Goal: Find specific page/section: Find specific page/section

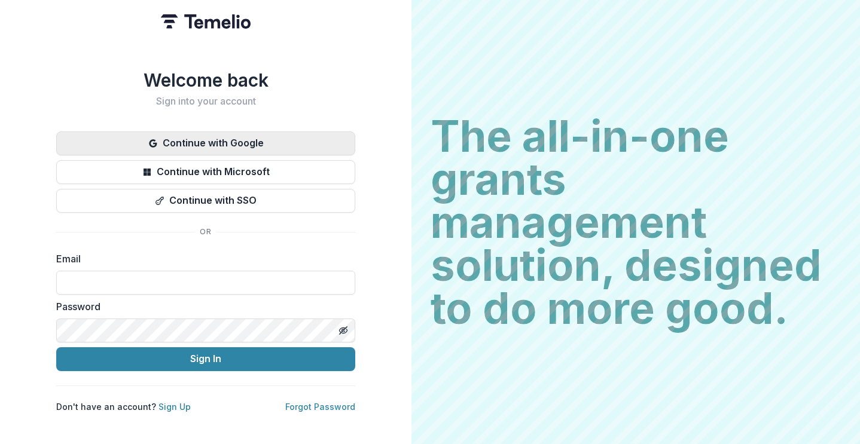
click at [285, 138] on button "Continue with Google" at bounding box center [205, 144] width 299 height 24
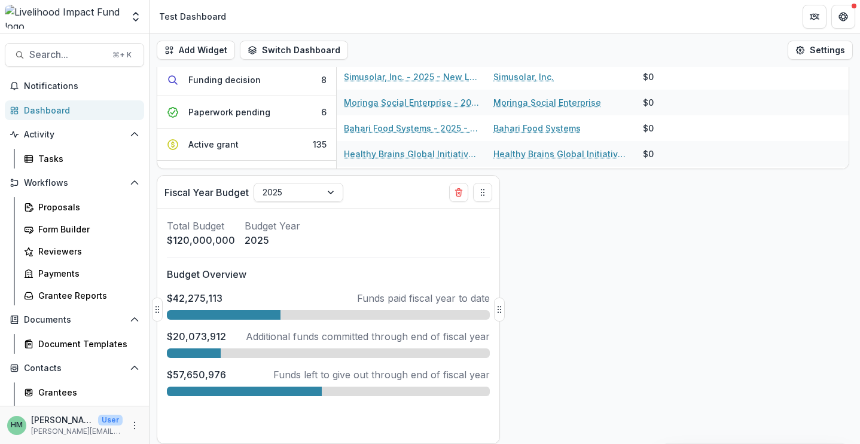
scroll to position [167, 0]
click at [329, 190] on div at bounding box center [332, 193] width 22 height 18
click at [622, 332] on div "Add Widget Switch Dashboard Test Dashboard General Dashboard Aude Dashboard New…" at bounding box center [504, 238] width 710 height 411
click at [329, 191] on div at bounding box center [332, 193] width 22 height 18
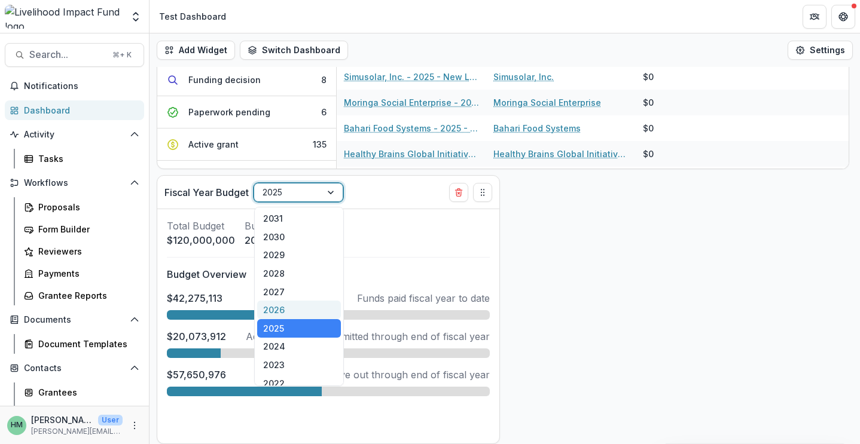
click at [303, 303] on div "2026" at bounding box center [299, 310] width 84 height 19
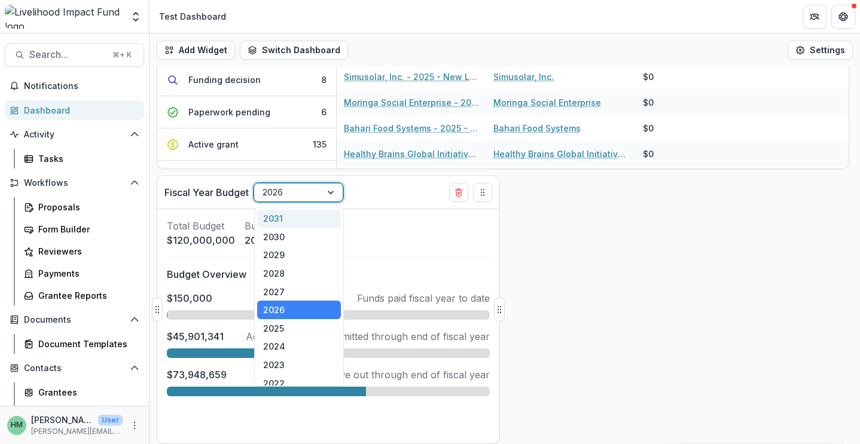
click at [331, 189] on div at bounding box center [332, 193] width 22 height 18
click at [299, 297] on div "2027" at bounding box center [299, 292] width 84 height 19
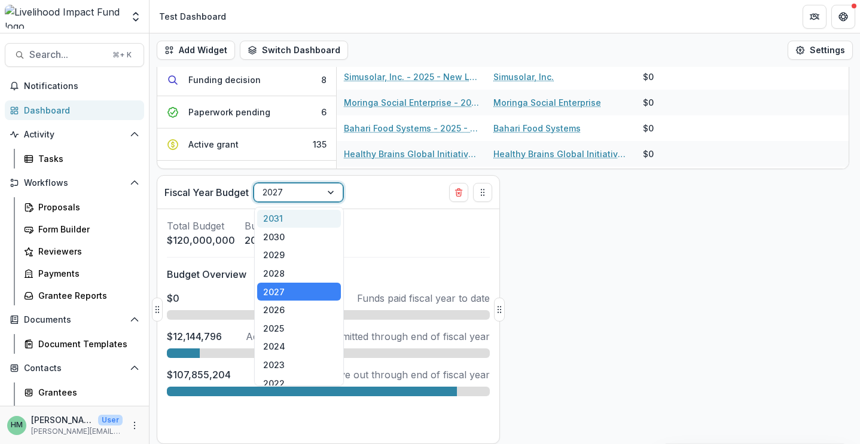
click at [304, 191] on div at bounding box center [288, 192] width 50 height 15
click at [294, 324] on div "2025" at bounding box center [299, 328] width 84 height 19
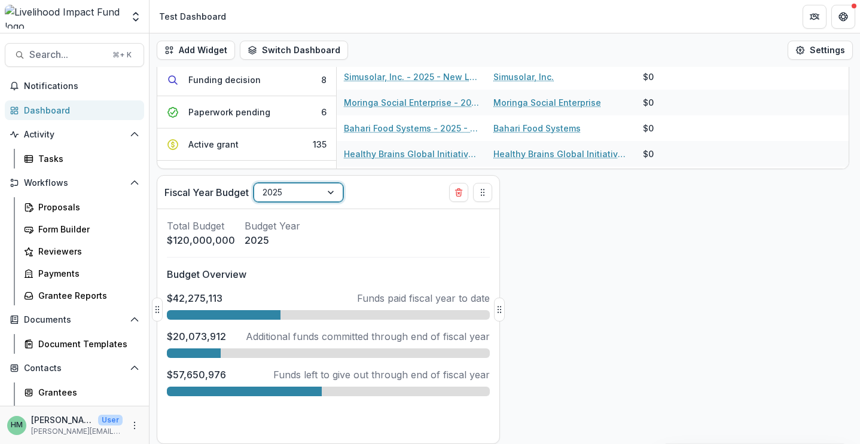
click at [202, 377] on p "$57,650,976" at bounding box center [196, 375] width 59 height 14
click at [682, 348] on div "Add Widget Switch Dashboard Test Dashboard General Dashboard Aude Dashboard New…" at bounding box center [504, 238] width 710 height 411
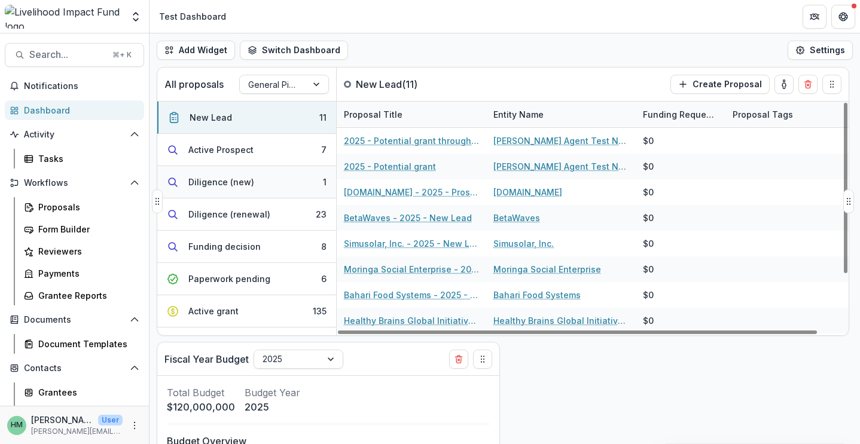
click at [241, 192] on button "Diligence (new) 1" at bounding box center [246, 182] width 179 height 32
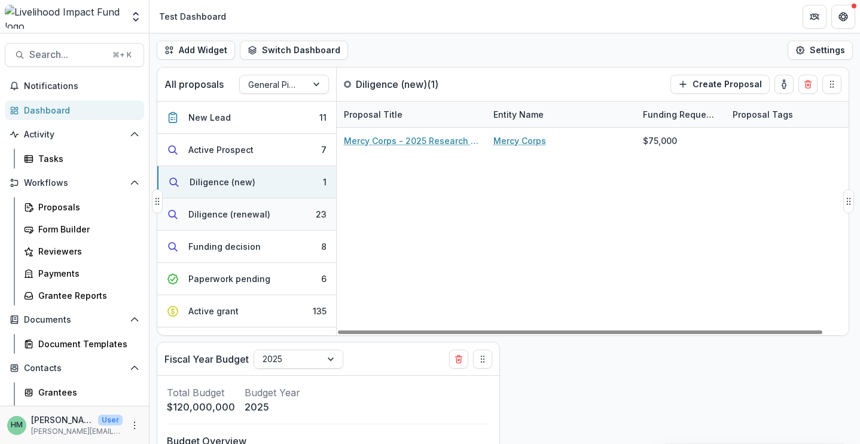
click at [274, 215] on button "Diligence (renewal) 23" at bounding box center [246, 215] width 179 height 32
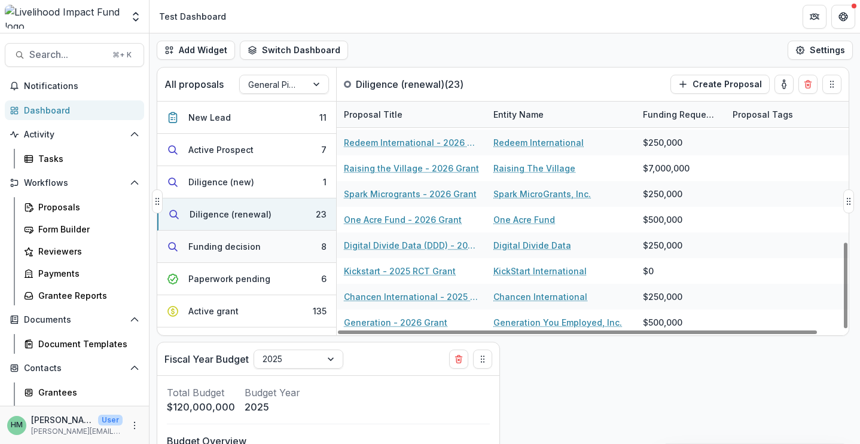
scroll to position [384, 0]
click at [233, 242] on div "Funding decision" at bounding box center [224, 246] width 72 height 13
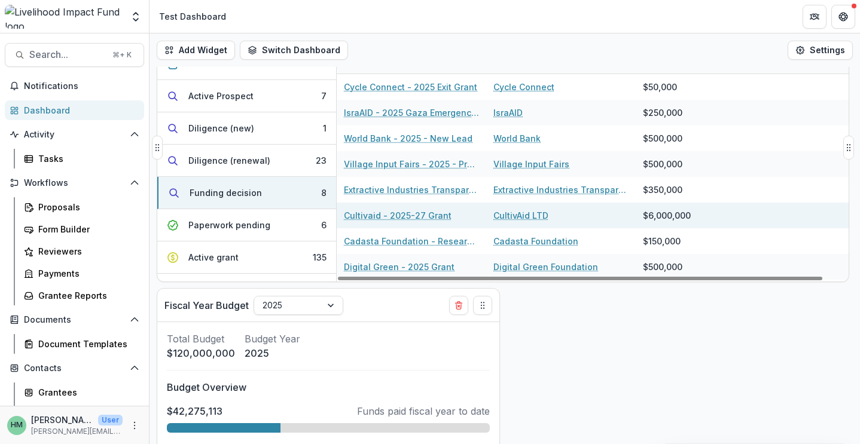
scroll to position [39, 0]
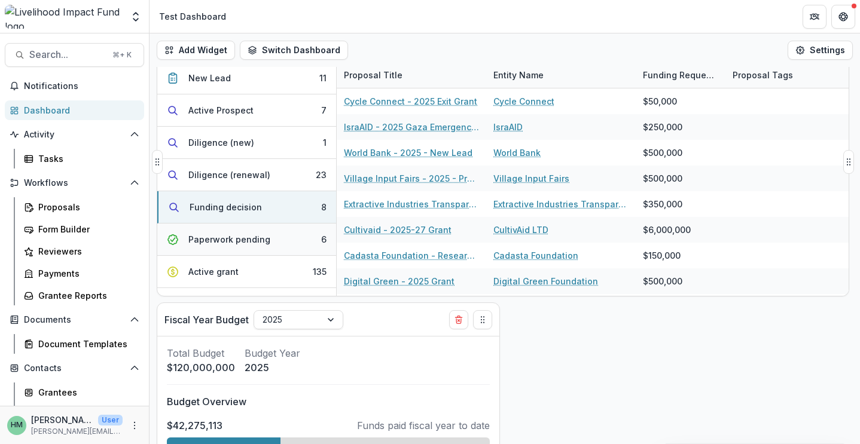
click at [237, 241] on div "Paperwork pending" at bounding box center [229, 239] width 82 height 13
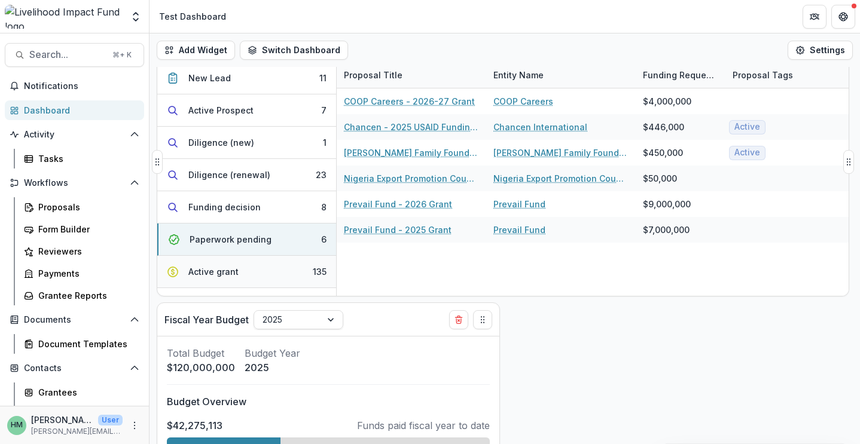
click at [259, 272] on button "Active grant 135" at bounding box center [246, 272] width 179 height 32
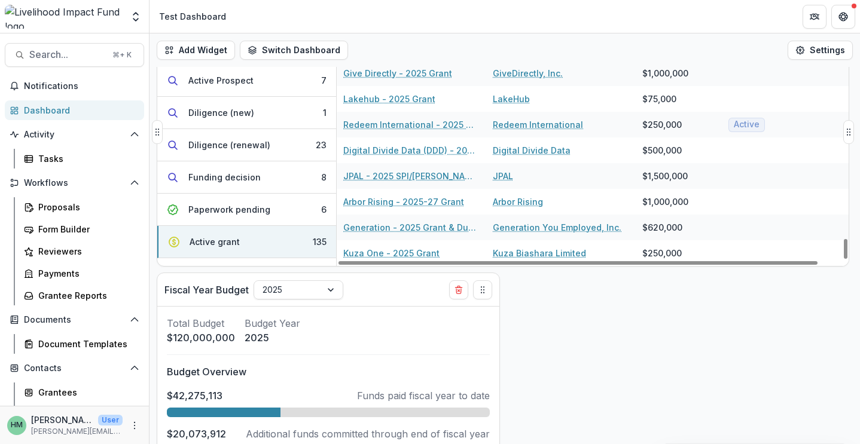
scroll to position [71, 0]
